Goal: Communication & Community: Answer question/provide support

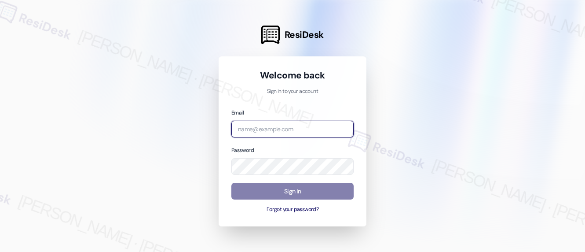
click at [269, 124] on input "email" at bounding box center [293, 129] width 122 height 17
type input "[EMAIL_ADDRESS][PERSON_NAME][PERSON_NAME][PERSON_NAME][PERSON_NAME][DOMAIN_NAME]"
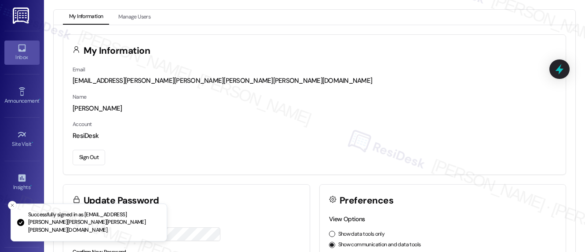
click at [12, 59] on div "Inbox" at bounding box center [22, 57] width 44 height 9
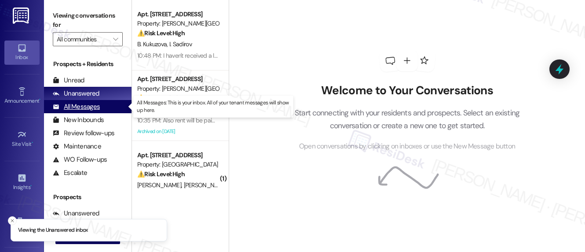
click at [91, 107] on div "All Messages" at bounding box center [76, 106] width 47 height 9
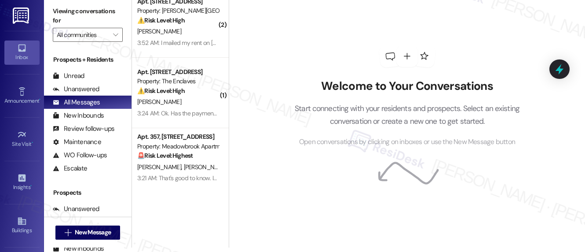
scroll to position [3043, 0]
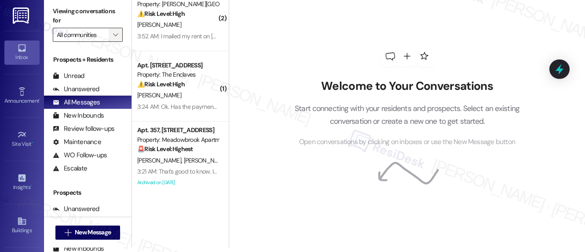
click at [115, 36] on icon "" at bounding box center [115, 34] width 5 height 7
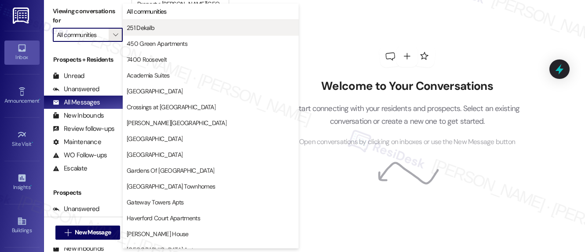
click at [173, 29] on span "251 Dekalb" at bounding box center [211, 27] width 168 height 9
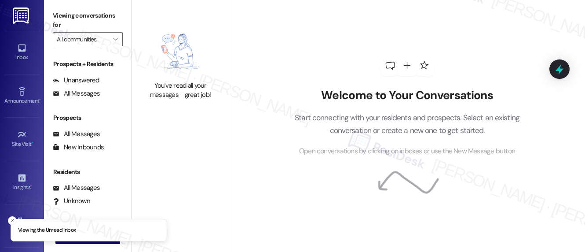
type input "251 Dekalb"
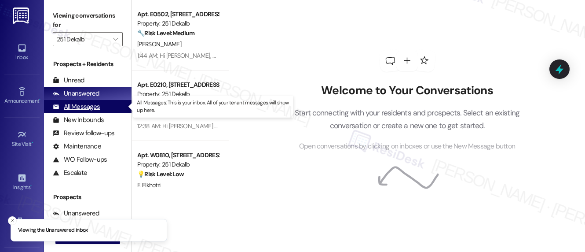
click at [89, 110] on div "All Messages" at bounding box center [76, 106] width 47 height 9
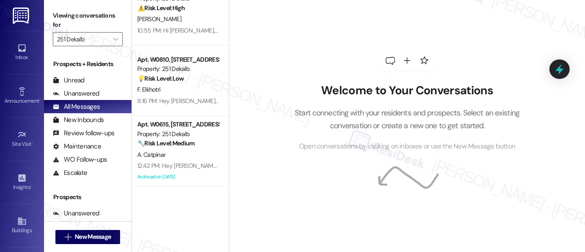
scroll to position [31, 0]
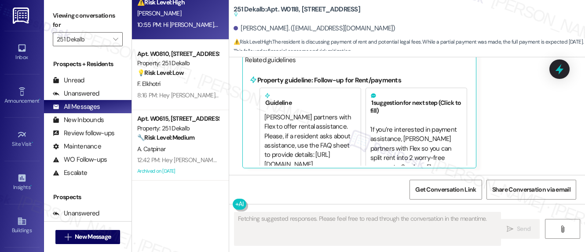
scroll to position [57, 0]
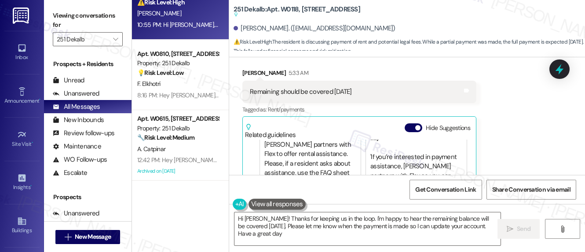
type textarea "Hi [PERSON_NAME]! Thanks for keeping us in the loop. I'm happy to hear the rema…"
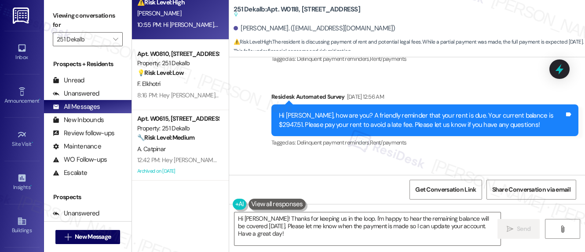
scroll to position [6386, 0]
click at [381, 117] on div "Hi [PERSON_NAME], how are you? A friendly reminder that your rent is due. Your …" at bounding box center [422, 120] width 286 height 19
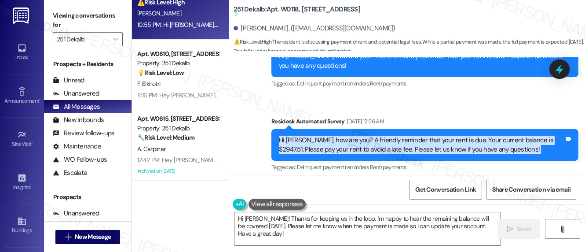
scroll to position [6373, 0]
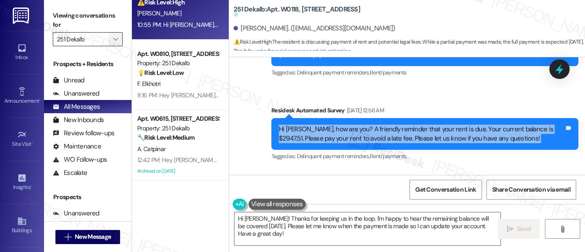
click at [115, 37] on icon "" at bounding box center [115, 39] width 5 height 7
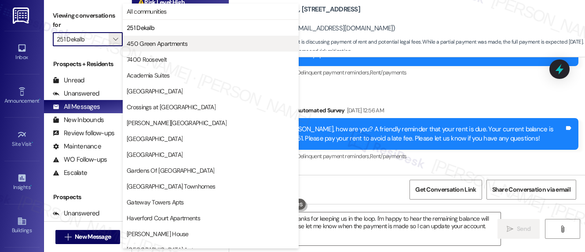
click at [154, 48] on span "450 Green Apartments" at bounding box center [157, 43] width 61 height 9
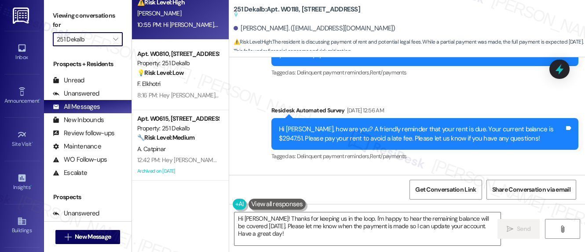
type input "450 Green Apartments"
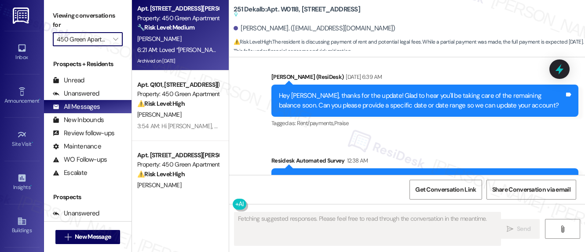
scroll to position [7187, 0]
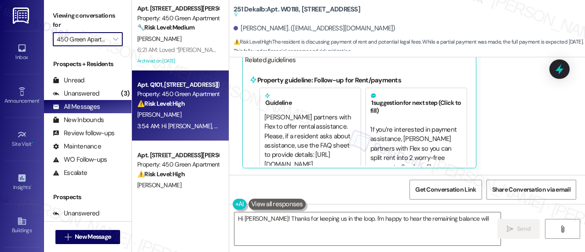
type textarea "Hi [PERSON_NAME]! Thanks for keeping us in the loop. I'm happy to hear the rema…"
click at [200, 121] on div "3:54 AM: Hi [PERSON_NAME], I understand you've confirmed you'll pay on the 14th…" at bounding box center [177, 126] width 83 height 11
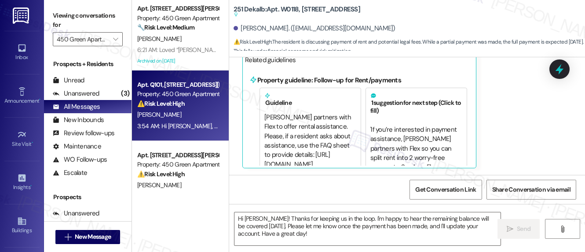
type textarea "Fetching suggested responses. Please feel free to read through the conversation…"
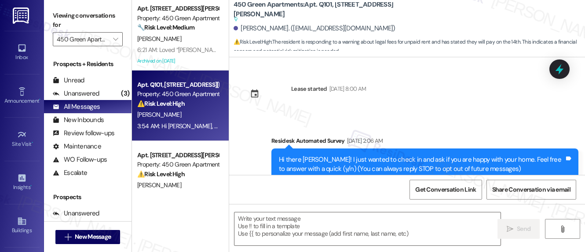
scroll to position [1598, 0]
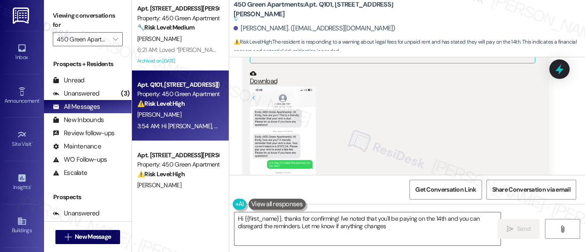
type textarea "Hi {{first_name}}, thanks for confirming! I've noted that you'll be paying on t…"
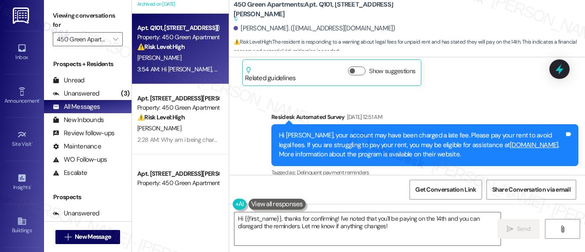
scroll to position [86, 0]
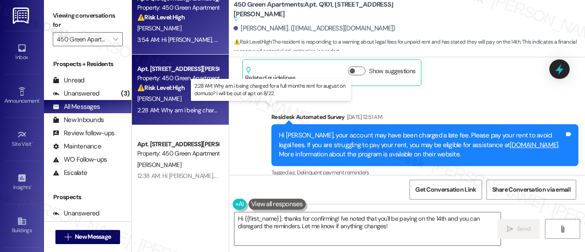
click at [181, 114] on div "2:28 AM: Why am i being charged for a full months rent for august on domuso? I …" at bounding box center [272, 110] width 270 height 8
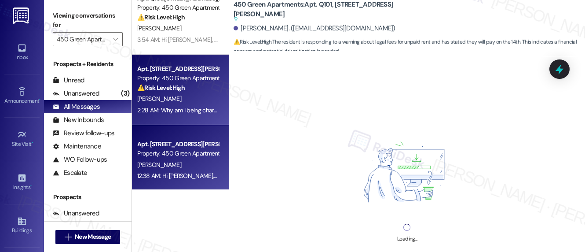
click at [188, 151] on div "Property: 450 Green Apartments" at bounding box center [177, 153] width 81 height 9
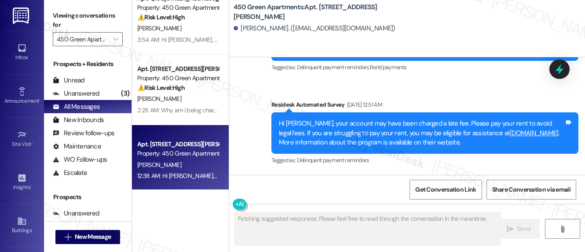
scroll to position [1688, 0]
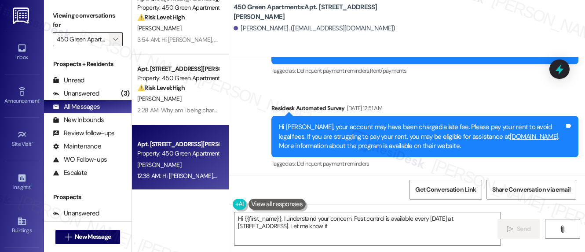
click at [115, 39] on icon "" at bounding box center [115, 39] width 5 height 7
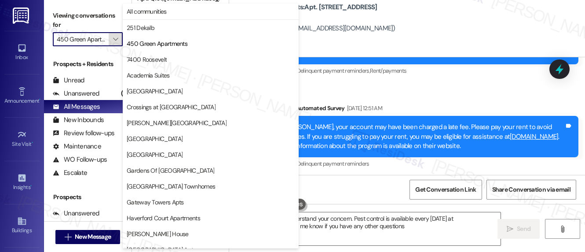
type textarea "Hi {{first_name}}, I understand your concern. Pest control is available every […"
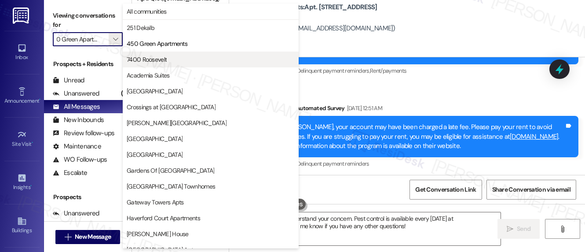
click at [147, 57] on span "7400 Roosevelt" at bounding box center [147, 59] width 40 height 9
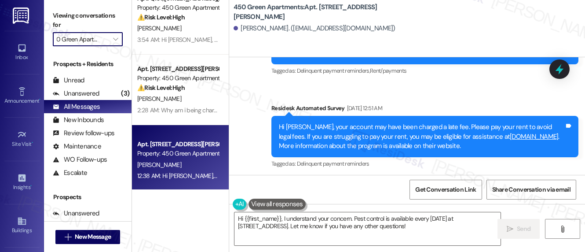
type input "7400 Roosevelt"
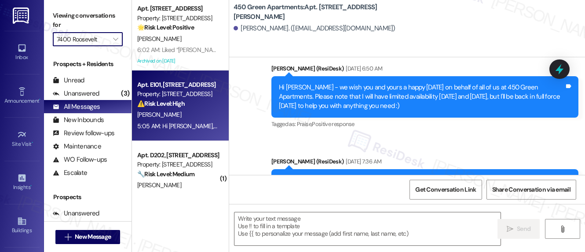
type textarea "Fetching suggested responses. Please feel free to read through the conversation…"
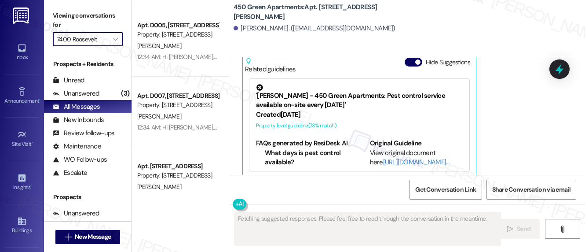
scroll to position [353, 0]
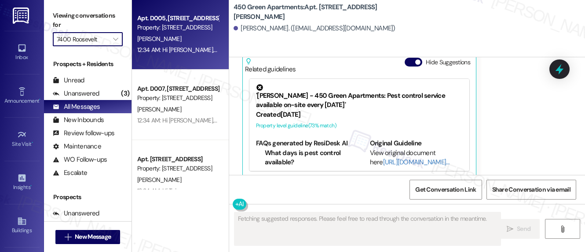
click at [189, 58] on div "Apt. D005, [STREET_ADDRESS] Property: [STREET_ADDRESS][PERSON_NAME] 12:34 AM: H…" at bounding box center [180, 34] width 97 height 70
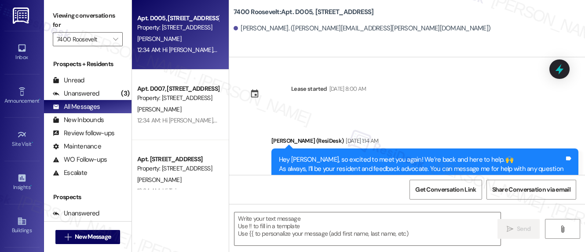
type textarea "Fetching suggested responses. Please feel free to read through the conversation…"
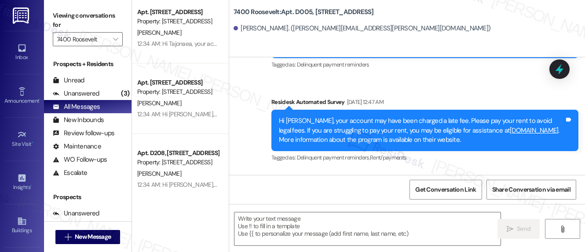
scroll to position [593, 0]
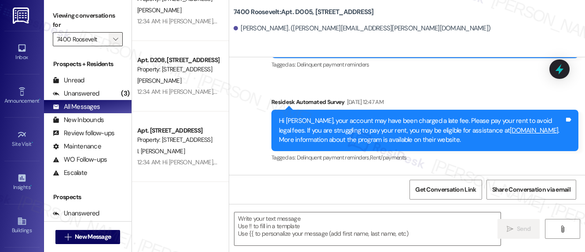
click at [114, 38] on icon "" at bounding box center [115, 39] width 5 height 7
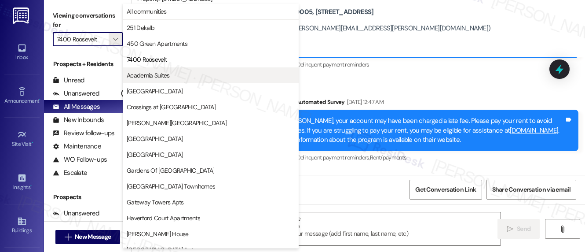
click at [159, 74] on span "Academia Suites" at bounding box center [148, 75] width 43 height 9
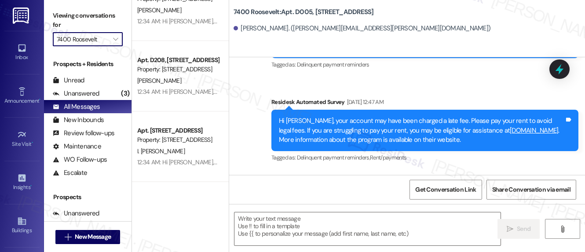
type input "Academia Suites"
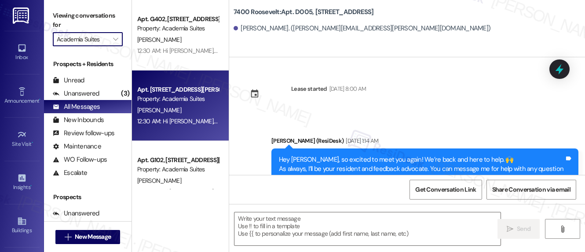
type textarea "Fetching suggested responses. Please feel free to read through the conversation…"
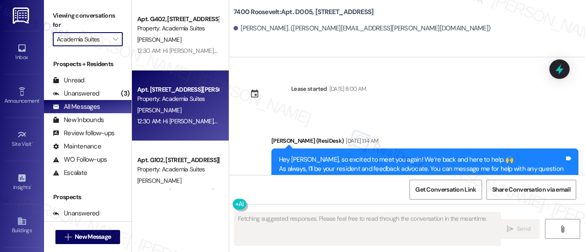
scroll to position [7, 0]
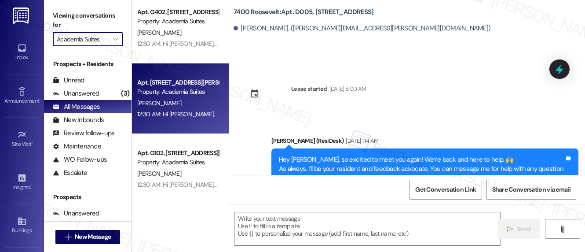
click at [217, 105] on div "Apt. [STREET_ADDRESS][PERSON_NAME] Property: Academia Suites [PERSON_NAME] 12:3…" at bounding box center [180, 98] width 97 height 70
type textarea "Fetching suggested responses. Please feel free to read through the conversation…"
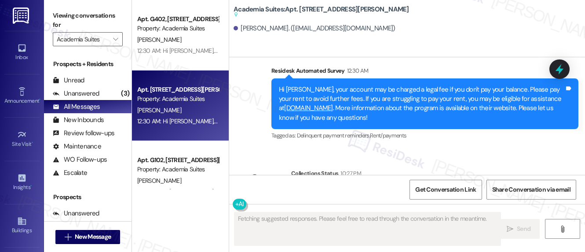
scroll to position [8665, 0]
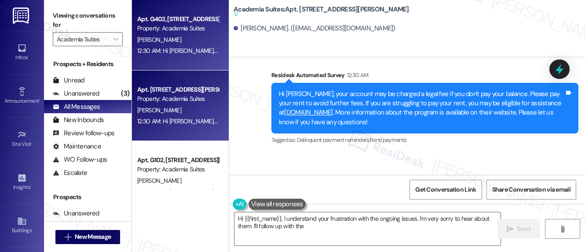
type textarea "Hi {{first_name}}, I understand your frustration with the ongoing issues. I'm v…"
click at [196, 49] on div "12:30 AM: Hi [PERSON_NAME], your account may be charged a legal fee if you don'…" at bounding box center [580, 51] width 887 height 8
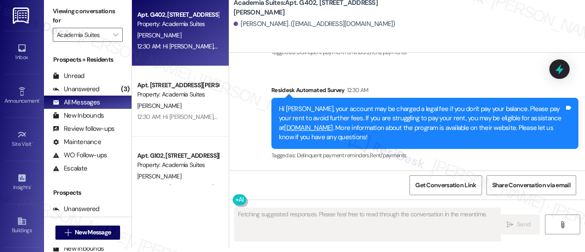
scroll to position [908, 0]
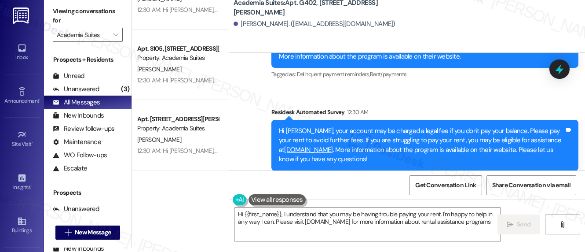
type textarea "Hi {{first_name}}, I understand that you may be having trouble paying your rent…"
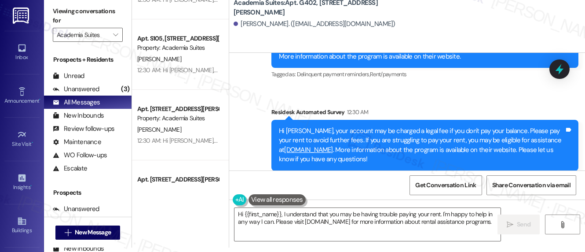
click at [180, 132] on div "[PERSON_NAME]" at bounding box center [177, 129] width 83 height 11
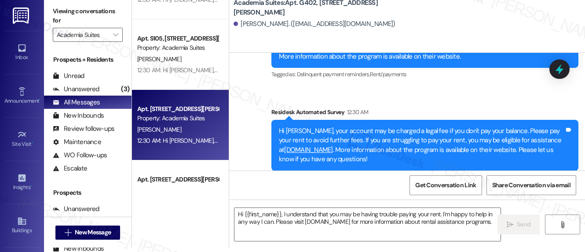
type textarea "Fetching suggested responses. Please feel free to read through the conversation…"
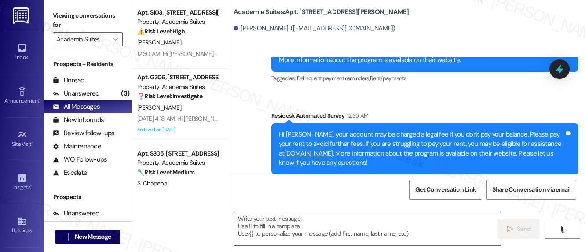
scroll to position [637, 0]
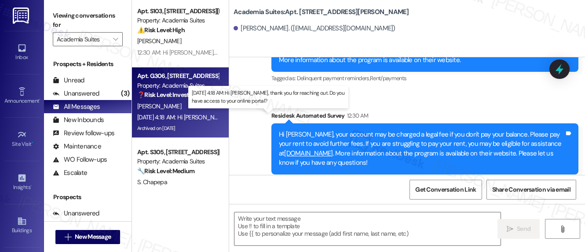
click at [182, 120] on div "[DATE] 4:18 AM: Hi [PERSON_NAME], thank you for reaching out. Do you have acces…" at bounding box center [271, 117] width 268 height 8
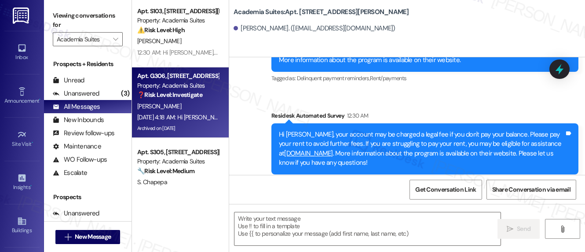
type textarea "Fetching suggested responses. Please feel free to read through the conversation…"
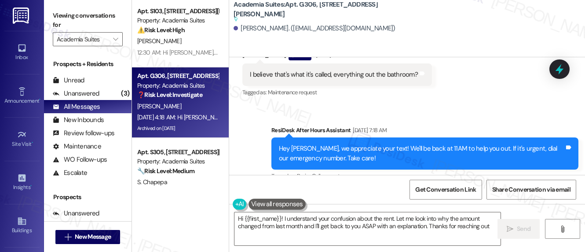
type textarea "Hi {{first_name}}! I understand your confusion about the rent. Let me look into…"
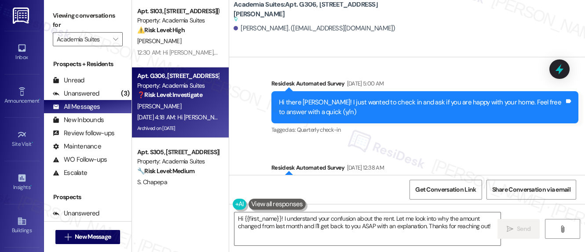
scroll to position [4828, 0]
